Goal: Complete application form

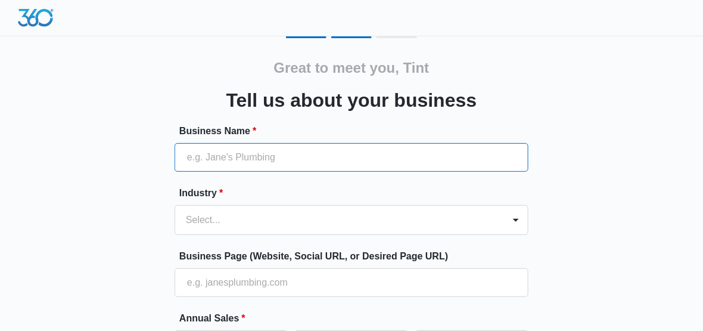
click at [262, 165] on input "Business Name *" at bounding box center [352, 157] width 354 height 29
paste input "Tint Veteran"
type input "Tint Veteran"
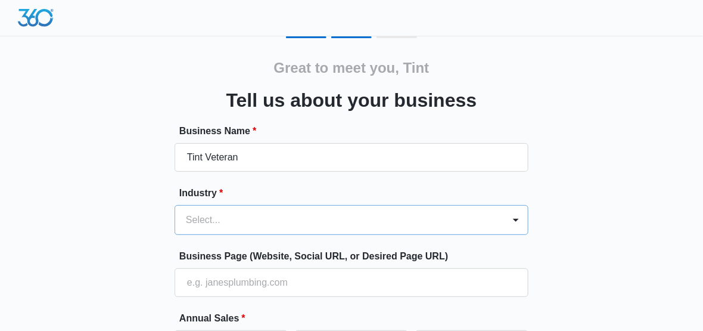
click at [276, 225] on div "Select..." at bounding box center [352, 220] width 354 height 30
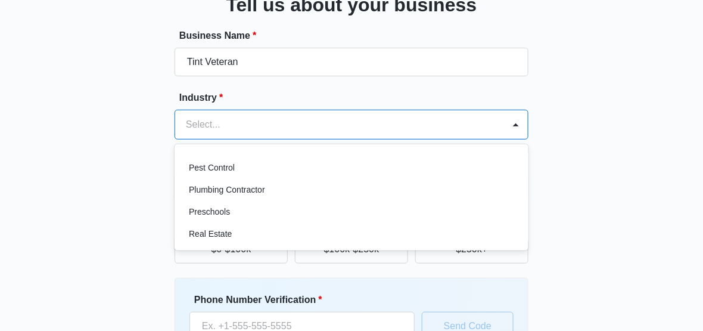
scroll to position [834, 0]
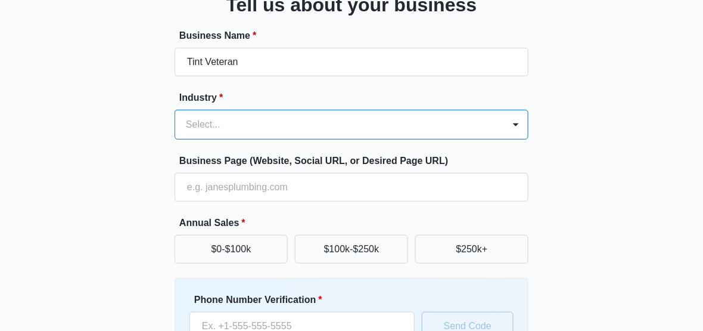
click at [231, 127] on div at bounding box center [337, 124] width 303 height 17
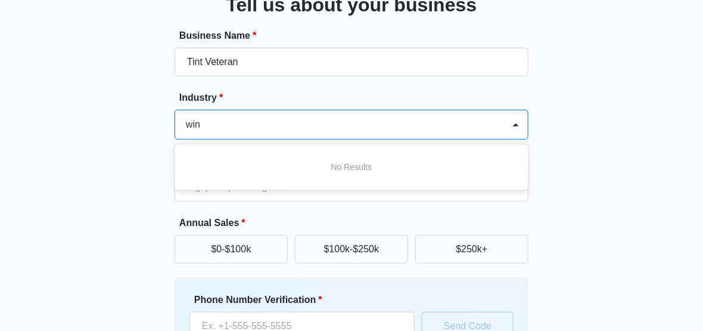
scroll to position [0, 0]
type input "w"
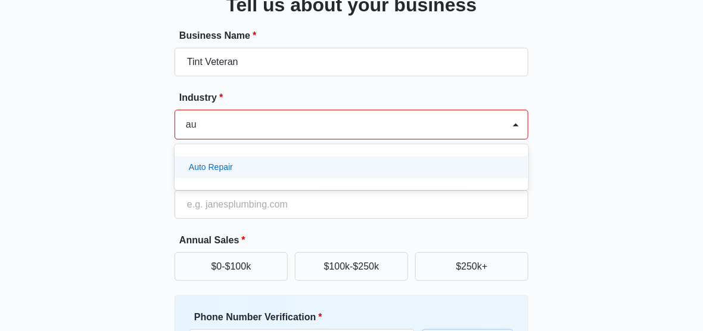
type input "a"
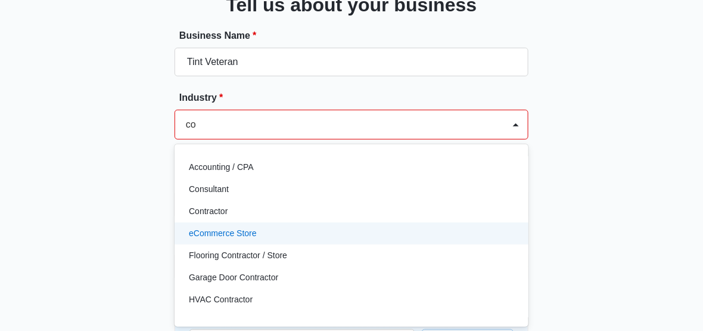
type input "c"
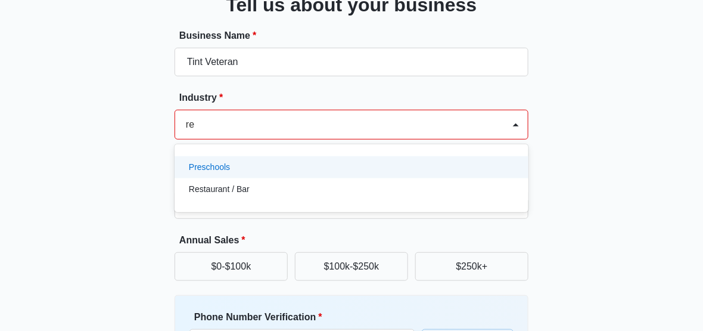
type input "r"
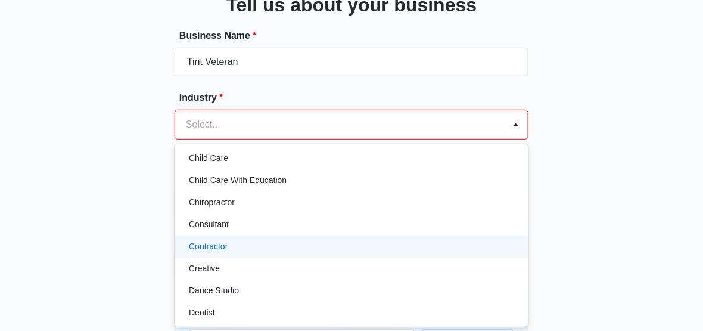
scroll to position [179, 0]
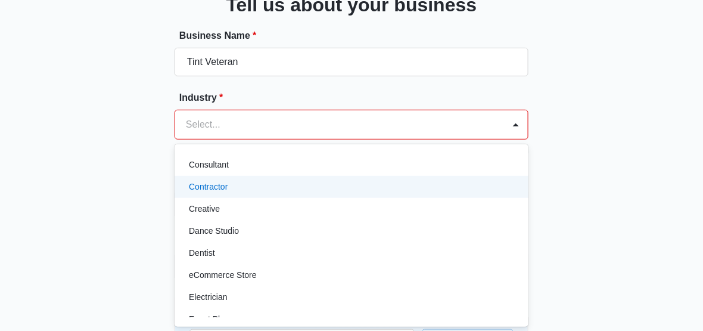
click at [238, 195] on div "Contractor" at bounding box center [352, 187] width 354 height 22
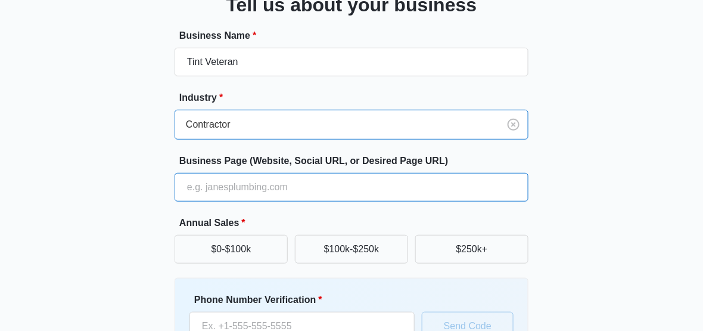
click at [227, 195] on input "Business Page (Website, Social URL, or Desired Page URL)" at bounding box center [352, 187] width 354 height 29
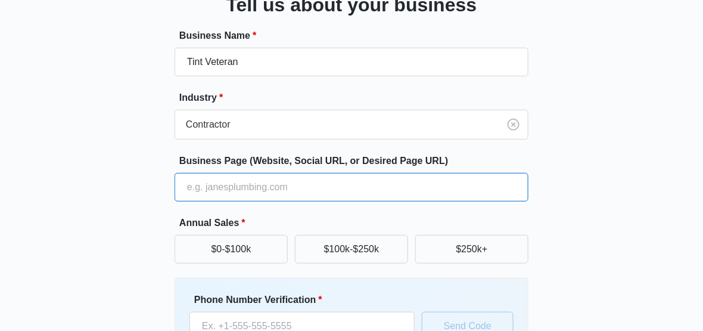
paste input "[URL][DOMAIN_NAME]"
type input "[URL][DOMAIN_NAME]"
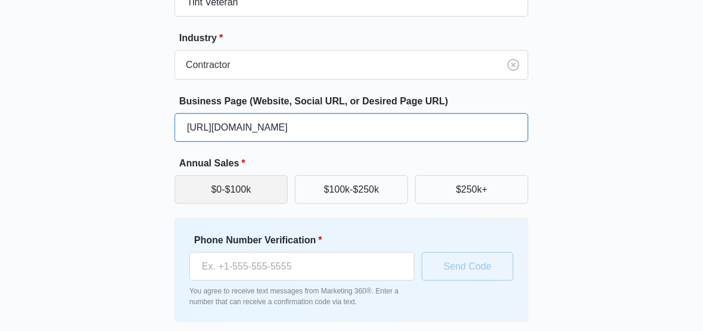
scroll to position [202, 0]
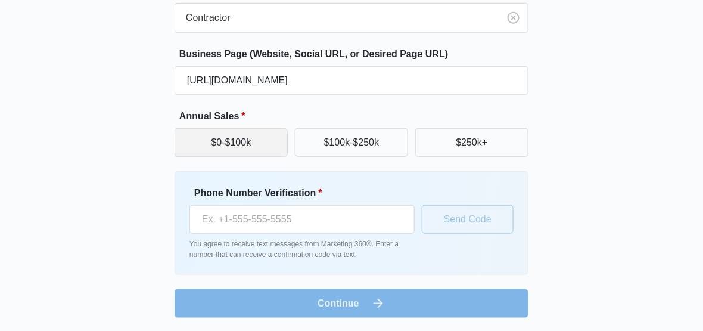
click at [266, 146] on button "$0-$100k" at bounding box center [231, 142] width 113 height 29
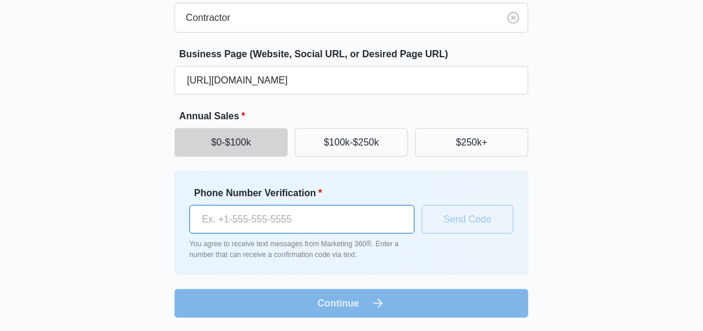
click at [303, 229] on input "Phone Number Verification *" at bounding box center [301, 219] width 225 height 29
